Goal: Task Accomplishment & Management: Complete application form

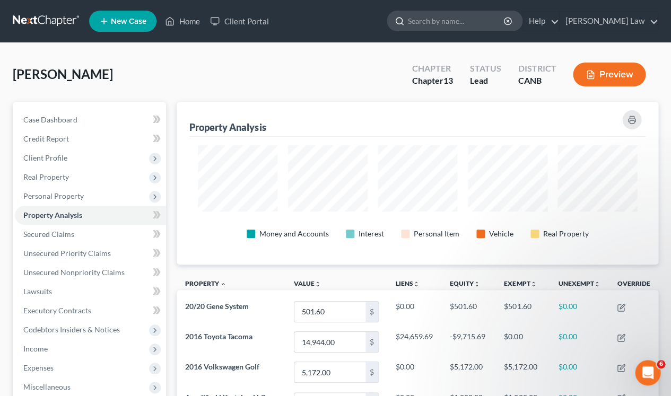
click at [493, 25] on input "search" at bounding box center [456, 21] width 97 height 20
type input "[PERSON_NAME]"
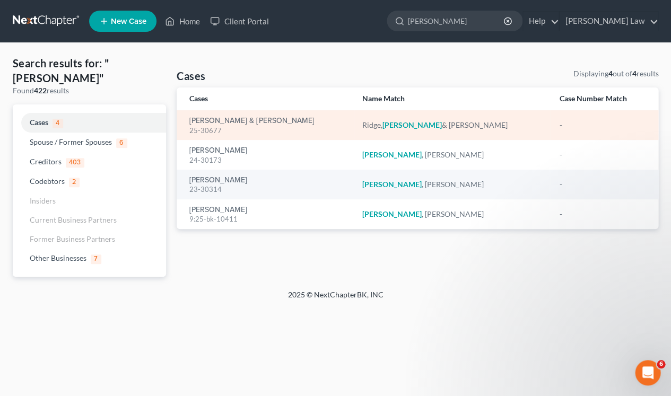
click at [387, 123] on em "[PERSON_NAME]" at bounding box center [411, 124] width 59 height 9
click at [262, 126] on div "25-30677" at bounding box center [267, 131] width 156 height 10
click at [395, 120] on div "[PERSON_NAME] & [PERSON_NAME]" at bounding box center [452, 125] width 180 height 11
click at [224, 122] on link "[PERSON_NAME] & [PERSON_NAME]" at bounding box center [251, 120] width 125 height 7
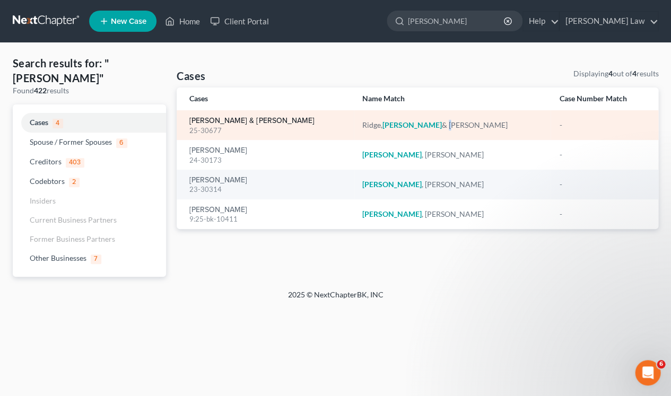
click at [224, 122] on link "[PERSON_NAME] & [PERSON_NAME]" at bounding box center [251, 120] width 125 height 7
click at [211, 118] on link "[PERSON_NAME] & [PERSON_NAME]" at bounding box center [251, 120] width 125 height 7
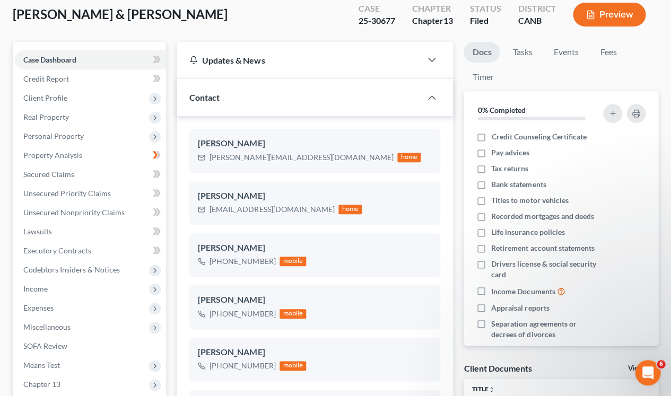
scroll to position [60, 0]
click at [84, 156] on link "Property Analysis" at bounding box center [90, 155] width 151 height 19
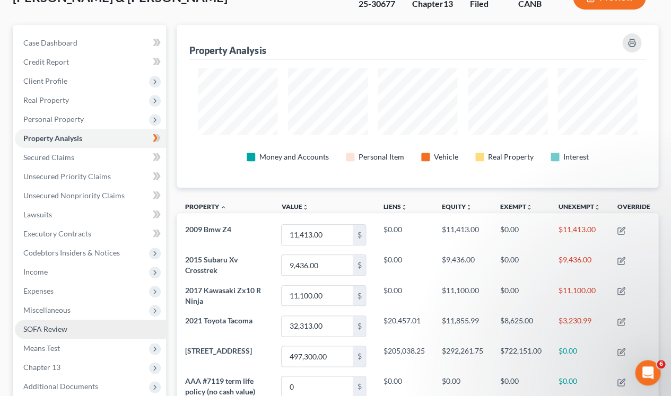
scroll to position [2, 0]
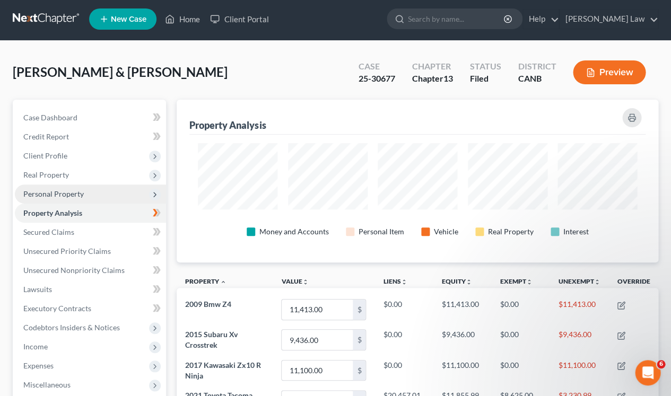
click at [74, 194] on span "Personal Property" at bounding box center [53, 193] width 60 height 9
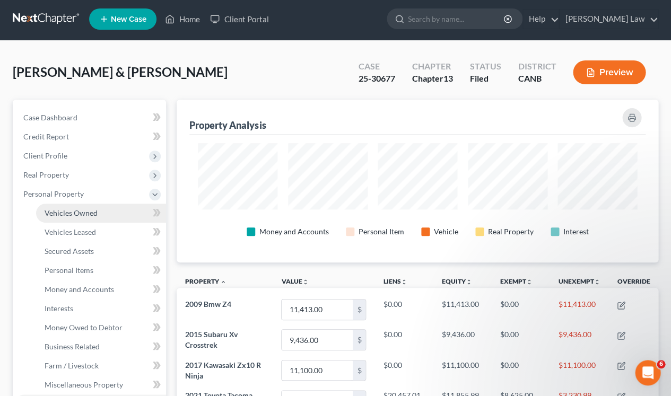
click at [82, 213] on span "Vehicles Owned" at bounding box center [71, 212] width 53 height 9
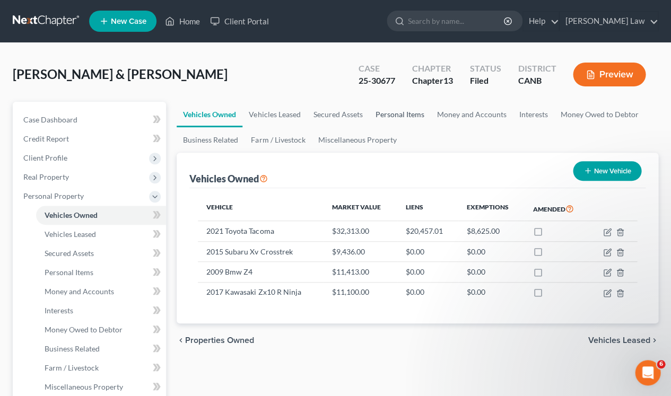
click at [389, 110] on link "Personal Items" at bounding box center [400, 114] width 62 height 25
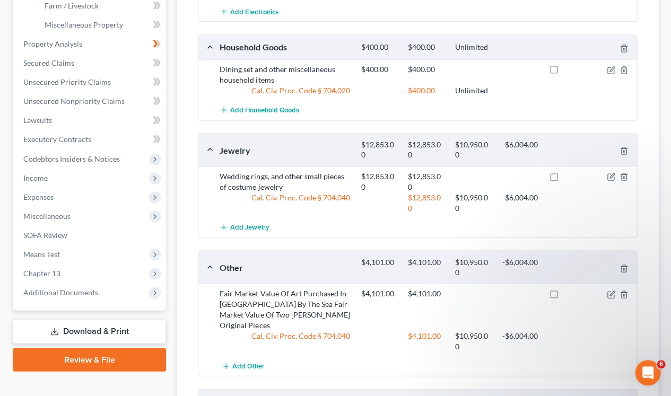
scroll to position [369, 0]
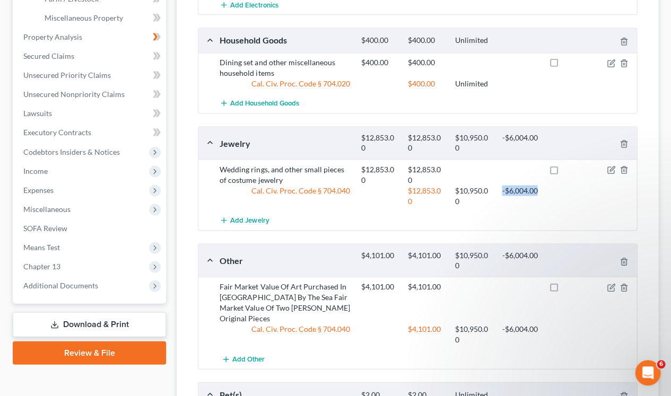
drag, startPoint x: 499, startPoint y: 182, endPoint x: 548, endPoint y: 194, distance: 50.3
click at [551, 193] on div "$12,853.00 $10,950.00 -$6,004.00" at bounding box center [472, 195] width 235 height 21
click at [609, 167] on icon "button" at bounding box center [611, 169] width 5 height 5
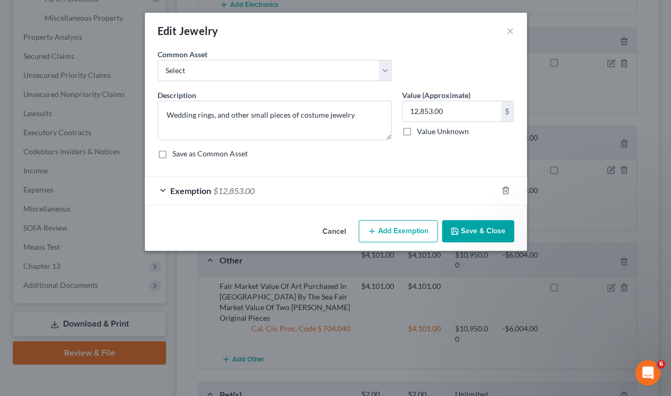
click at [164, 189] on div "Exemption $12,853.00" at bounding box center [321, 191] width 352 height 28
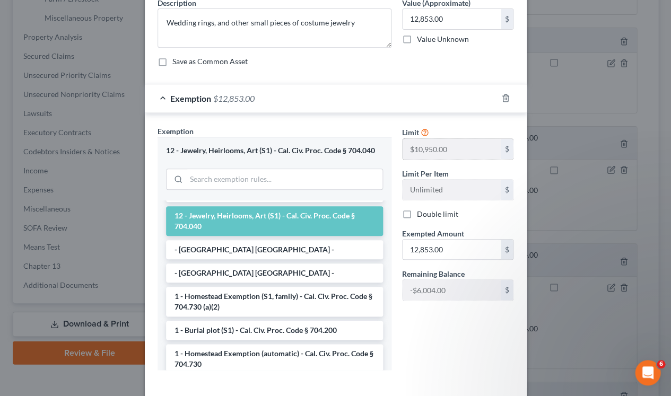
scroll to position [103, 0]
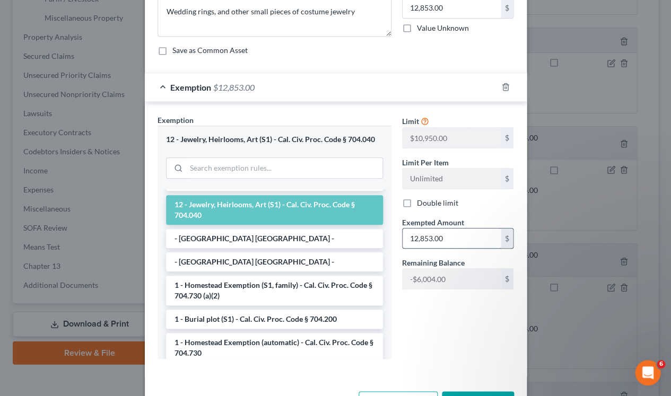
click at [447, 236] on input "12,853.00" at bounding box center [452, 239] width 98 height 20
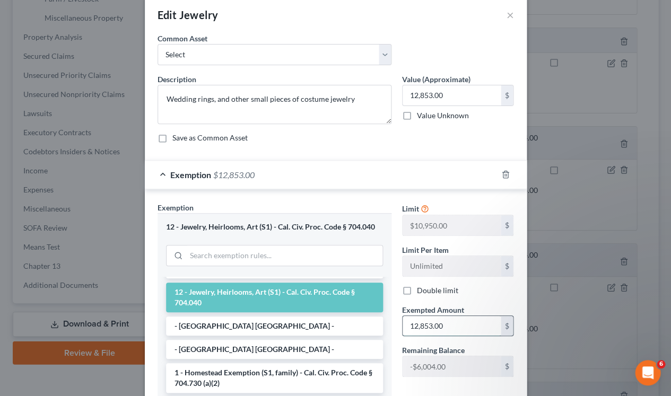
scroll to position [19, 0]
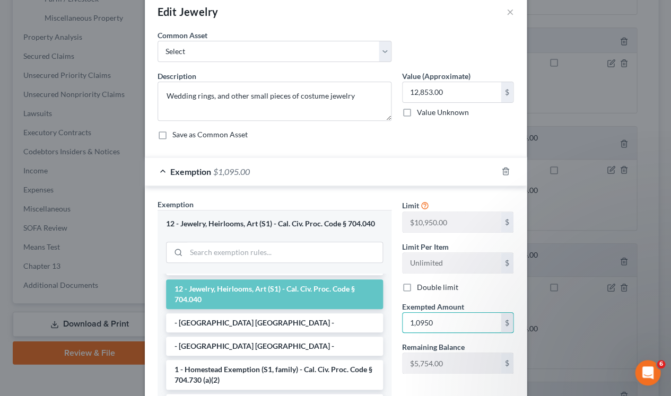
type input "10,950"
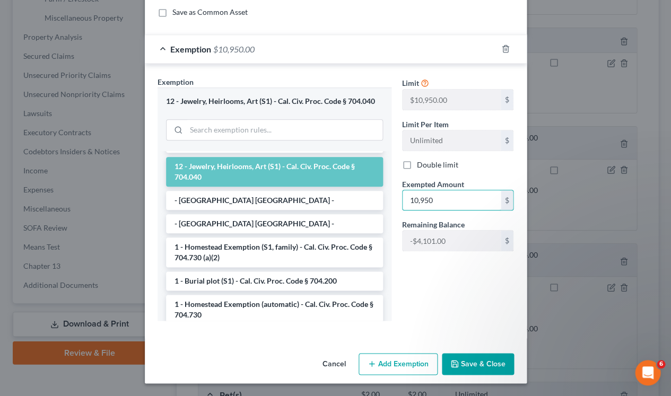
scroll to position [141, 0]
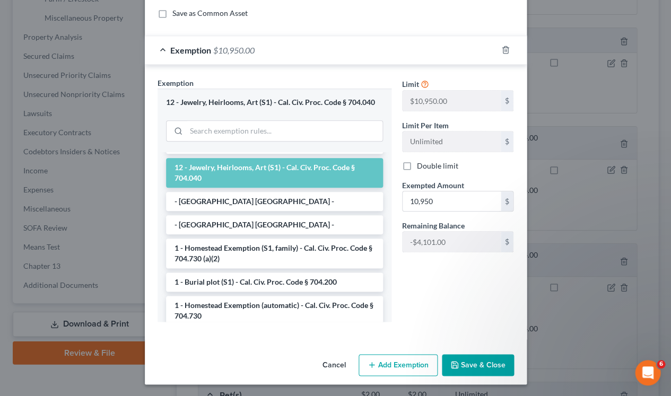
click at [476, 365] on button "Save & Close" at bounding box center [478, 365] width 72 height 22
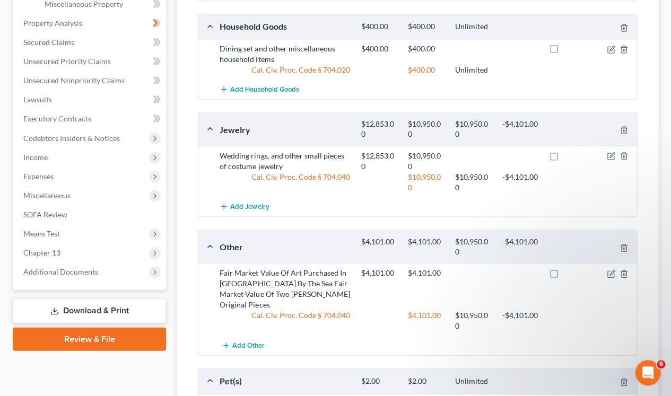
scroll to position [382, 0]
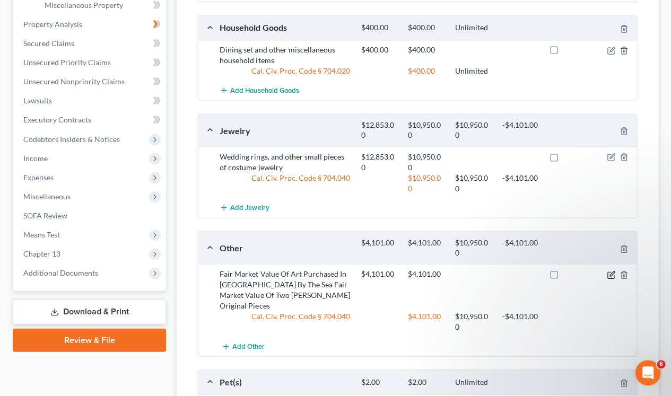
click at [608, 270] on icon "button" at bounding box center [611, 274] width 8 height 8
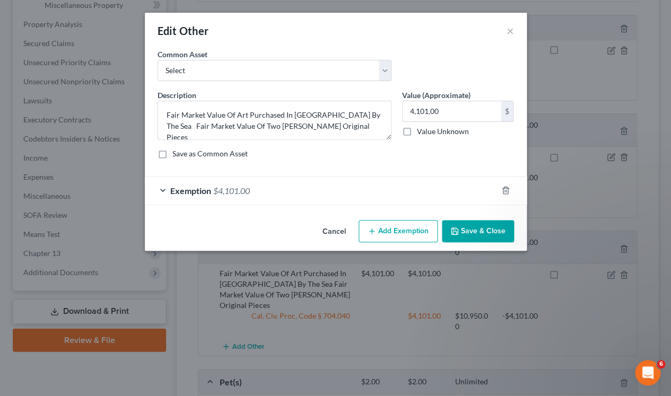
click at [160, 188] on div "Exemption $4,101.00" at bounding box center [321, 191] width 352 height 28
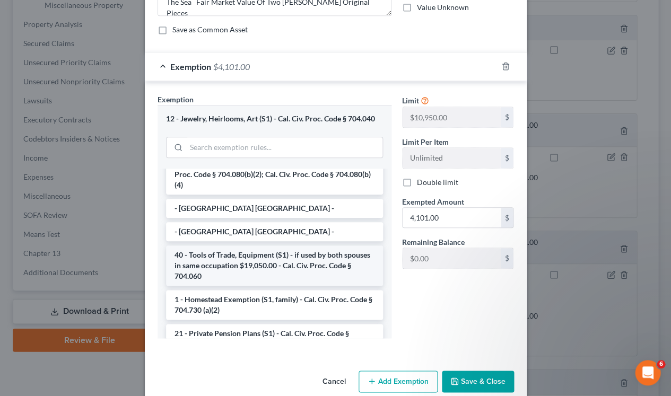
scroll to position [43, 0]
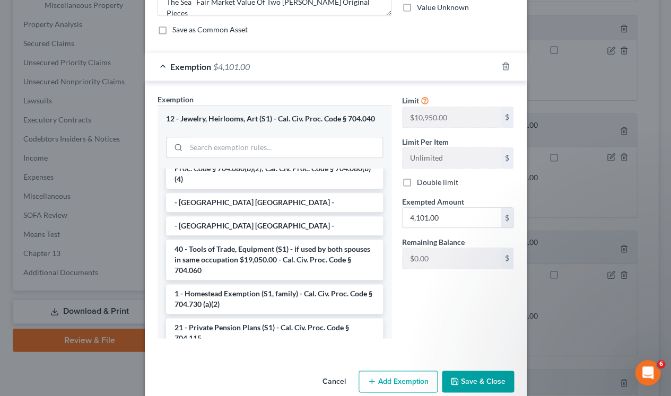
click at [329, 380] on button "Cancel" at bounding box center [334, 382] width 40 height 21
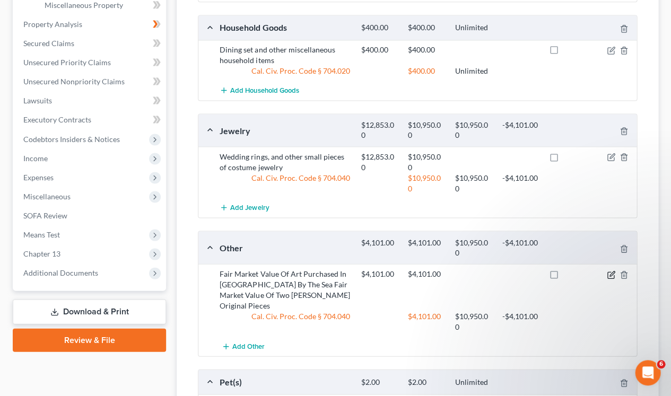
click at [609, 270] on icon "button" at bounding box center [611, 274] width 8 height 8
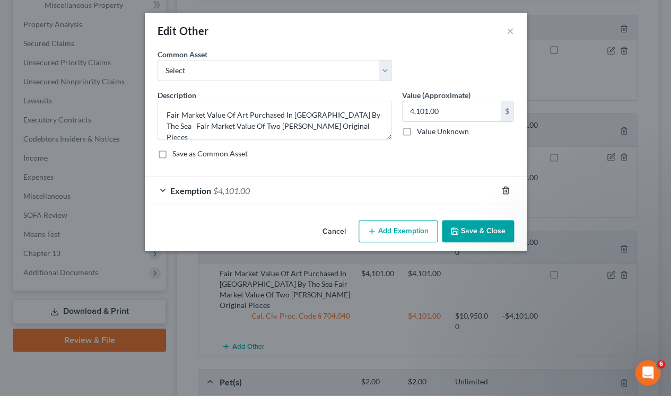
click at [502, 187] on icon "button" at bounding box center [505, 190] width 8 height 8
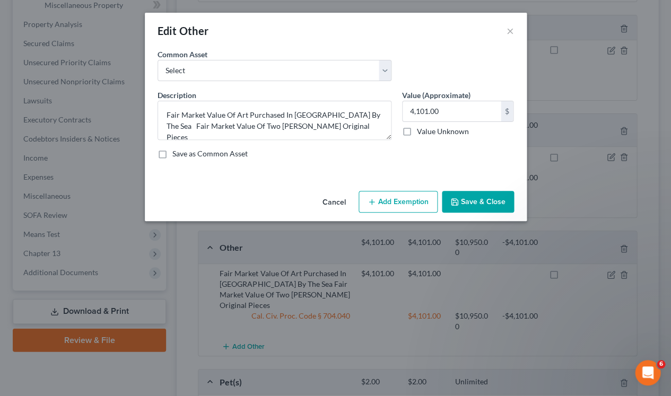
click at [513, 29] on div "Edit Other ×" at bounding box center [336, 31] width 382 height 36
click at [509, 25] on button "×" at bounding box center [510, 30] width 7 height 13
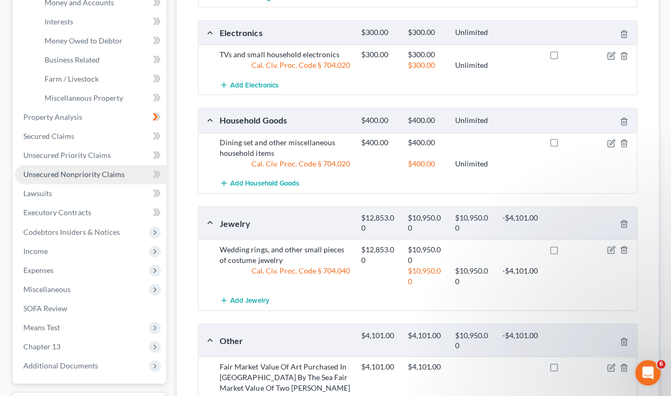
scroll to position [286, 0]
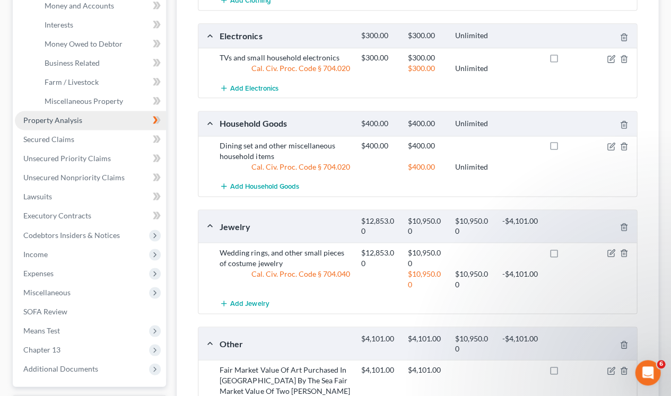
click at [83, 118] on link "Property Analysis" at bounding box center [90, 120] width 151 height 19
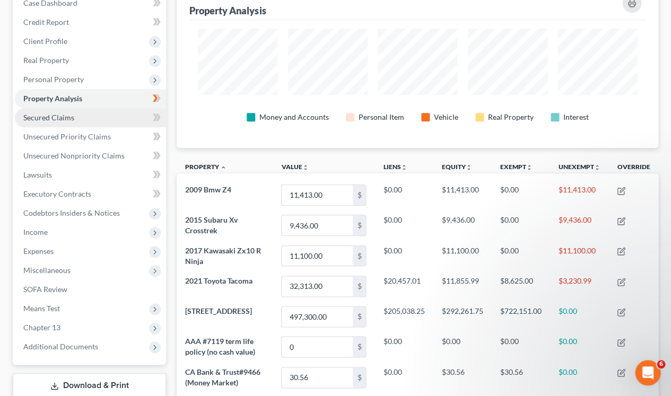
scroll to position [114, 0]
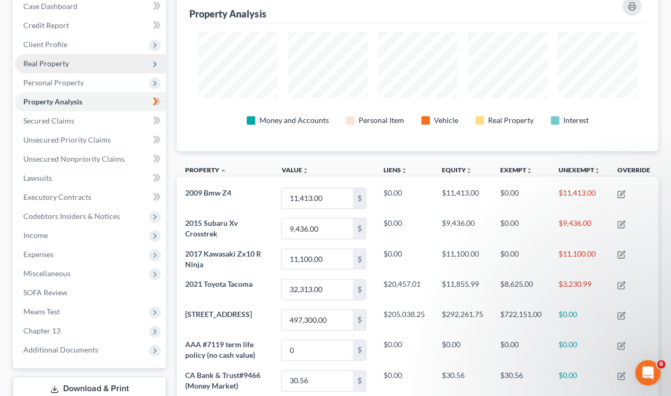
click at [102, 64] on span "Real Property" at bounding box center [90, 63] width 151 height 19
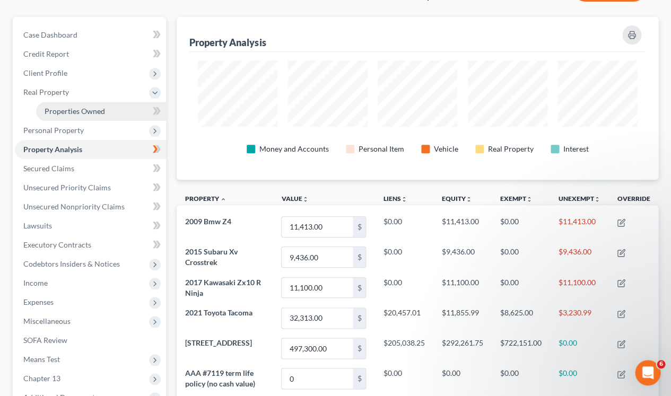
scroll to position [83, 0]
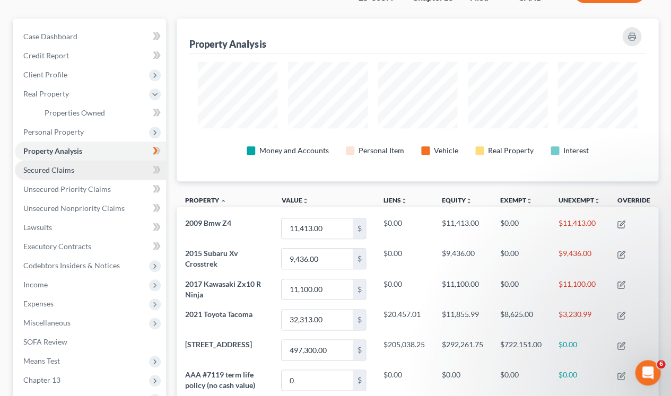
click at [63, 165] on span "Secured Claims" at bounding box center [48, 169] width 51 height 9
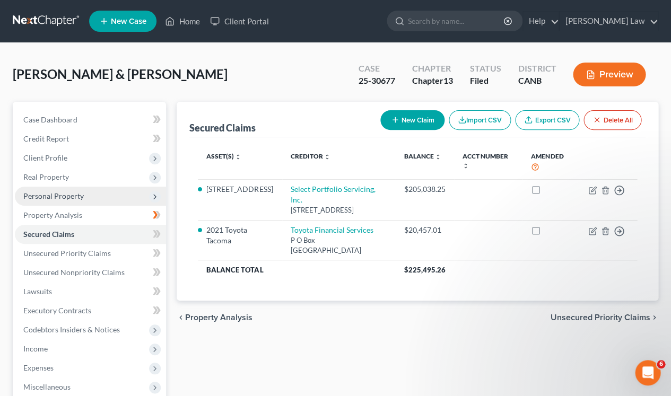
click at [78, 191] on span "Personal Property" at bounding box center [53, 195] width 60 height 9
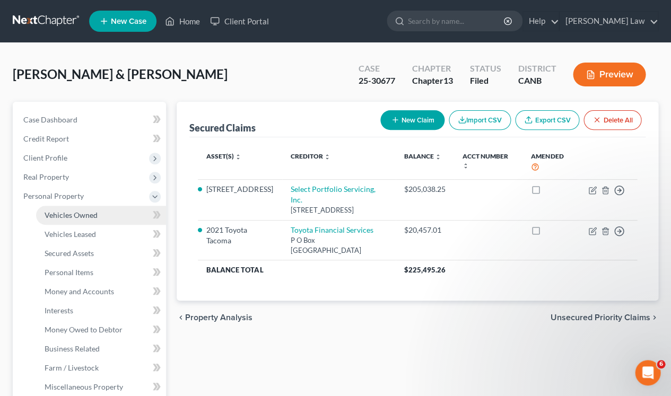
click at [81, 212] on span "Vehicles Owned" at bounding box center [71, 215] width 53 height 9
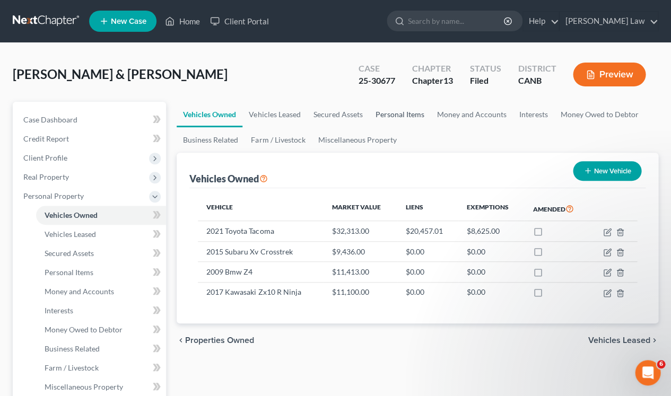
click at [389, 114] on link "Personal Items" at bounding box center [400, 114] width 62 height 25
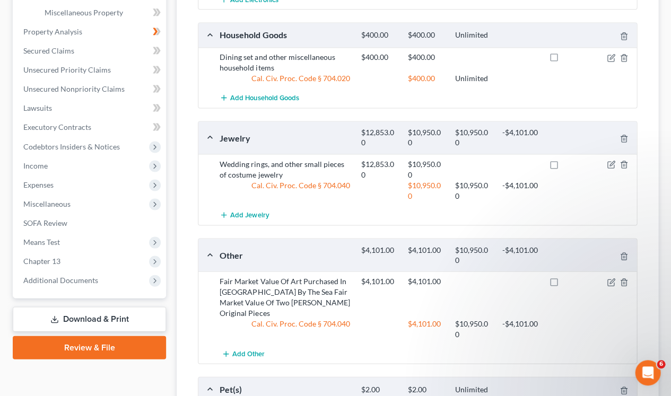
scroll to position [385, 0]
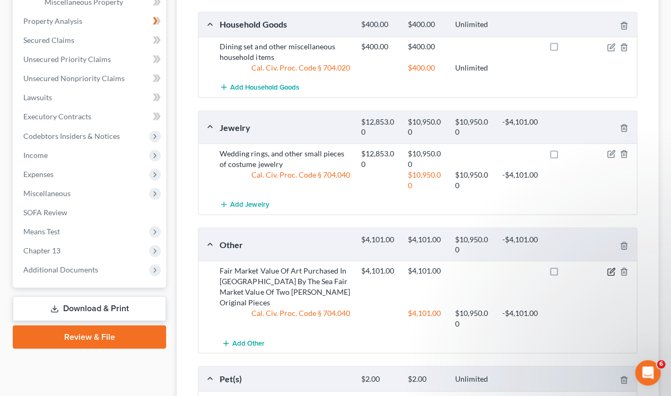
click at [608, 268] on icon "button" at bounding box center [610, 271] width 6 height 6
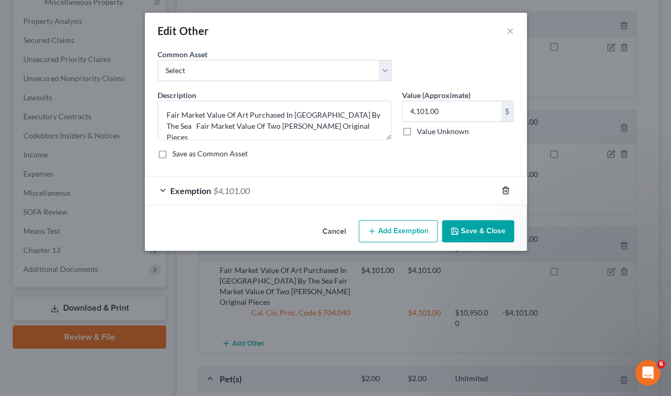
click at [501, 189] on icon "button" at bounding box center [505, 190] width 8 height 8
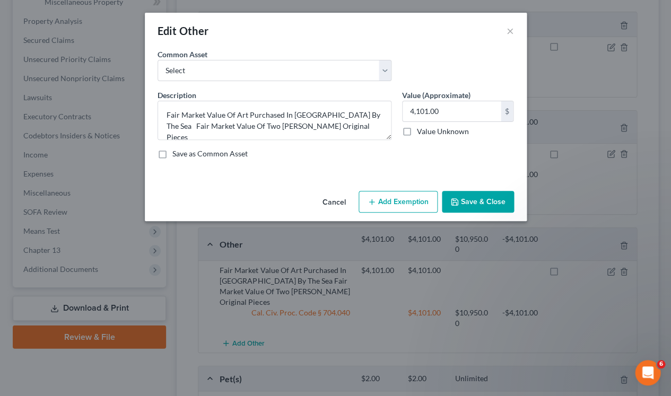
click at [471, 200] on button "Save & Close" at bounding box center [478, 202] width 72 height 22
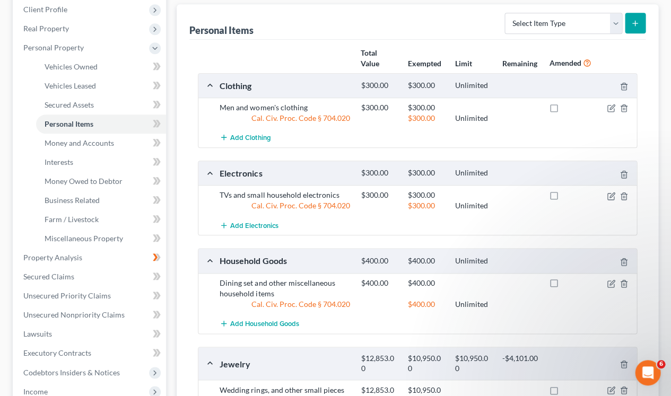
scroll to position [142, 0]
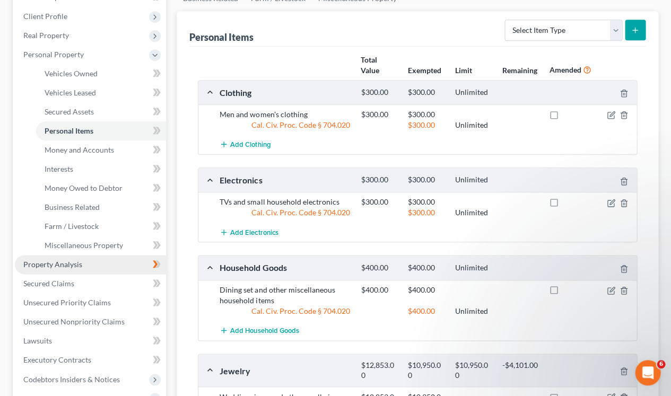
click at [88, 255] on link "Property Analysis" at bounding box center [90, 264] width 151 height 19
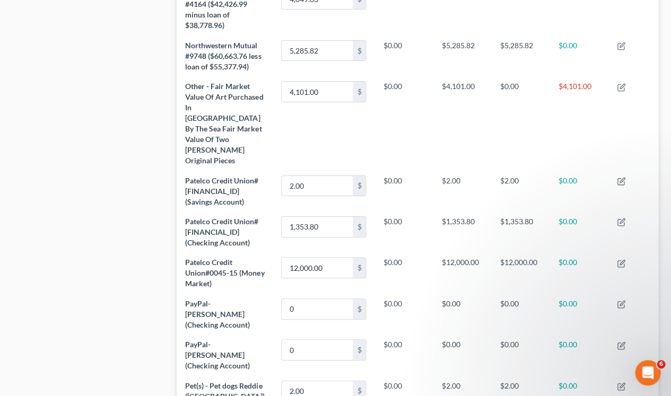
scroll to position [896, 0]
